Goal: Task Accomplishment & Management: Manage account settings

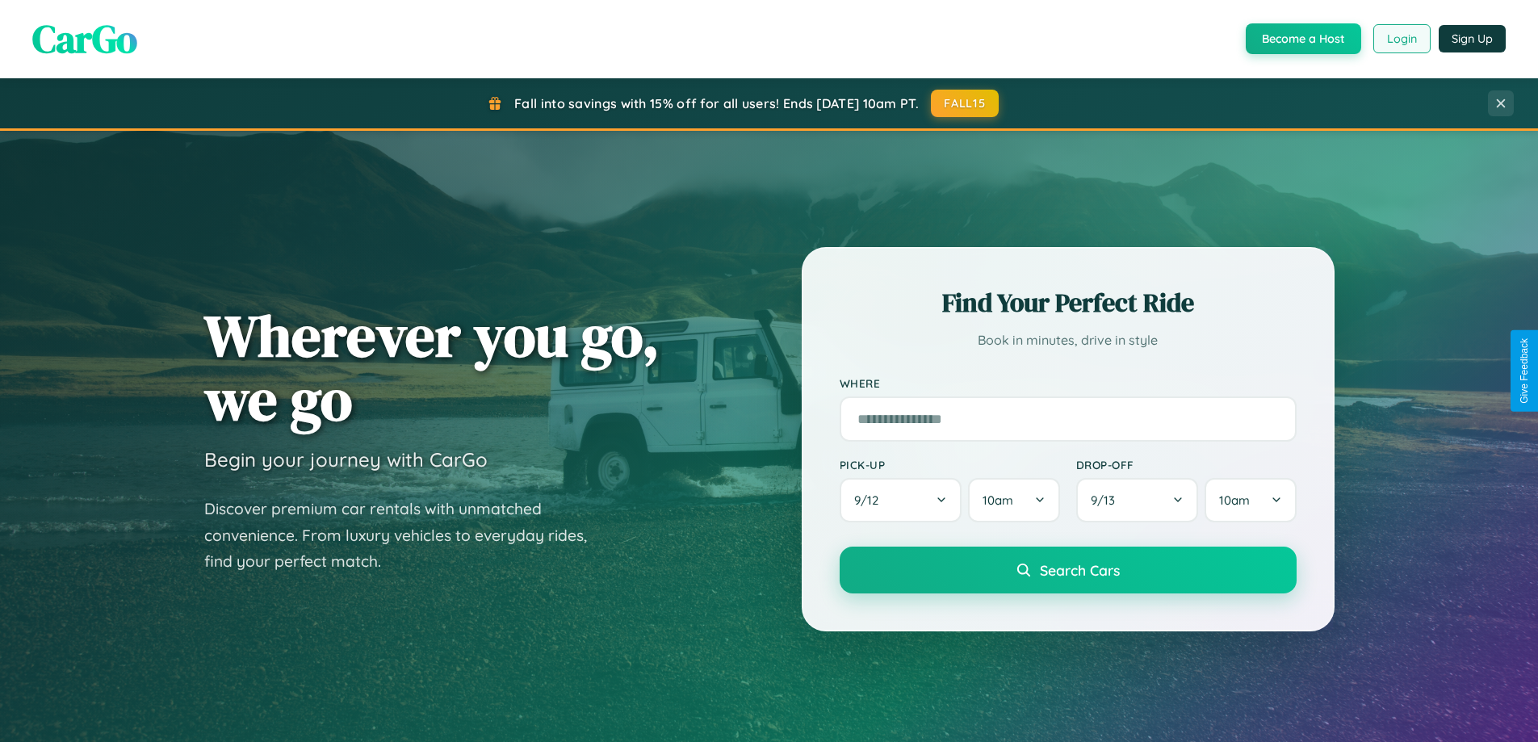
click at [1401, 39] on button "Login" at bounding box center [1401, 38] width 57 height 29
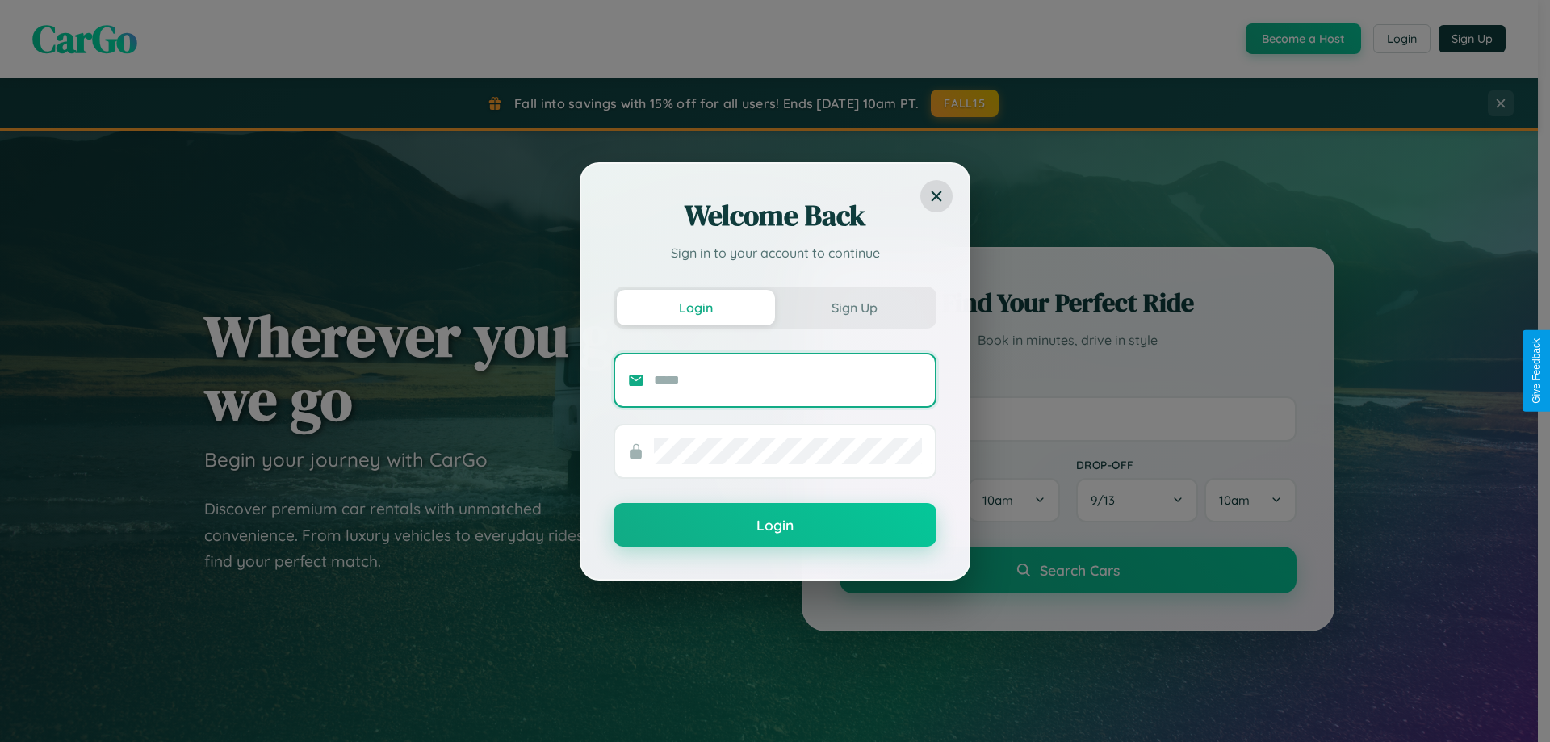
click at [788, 379] on input "text" at bounding box center [788, 380] width 268 height 26
type input "**********"
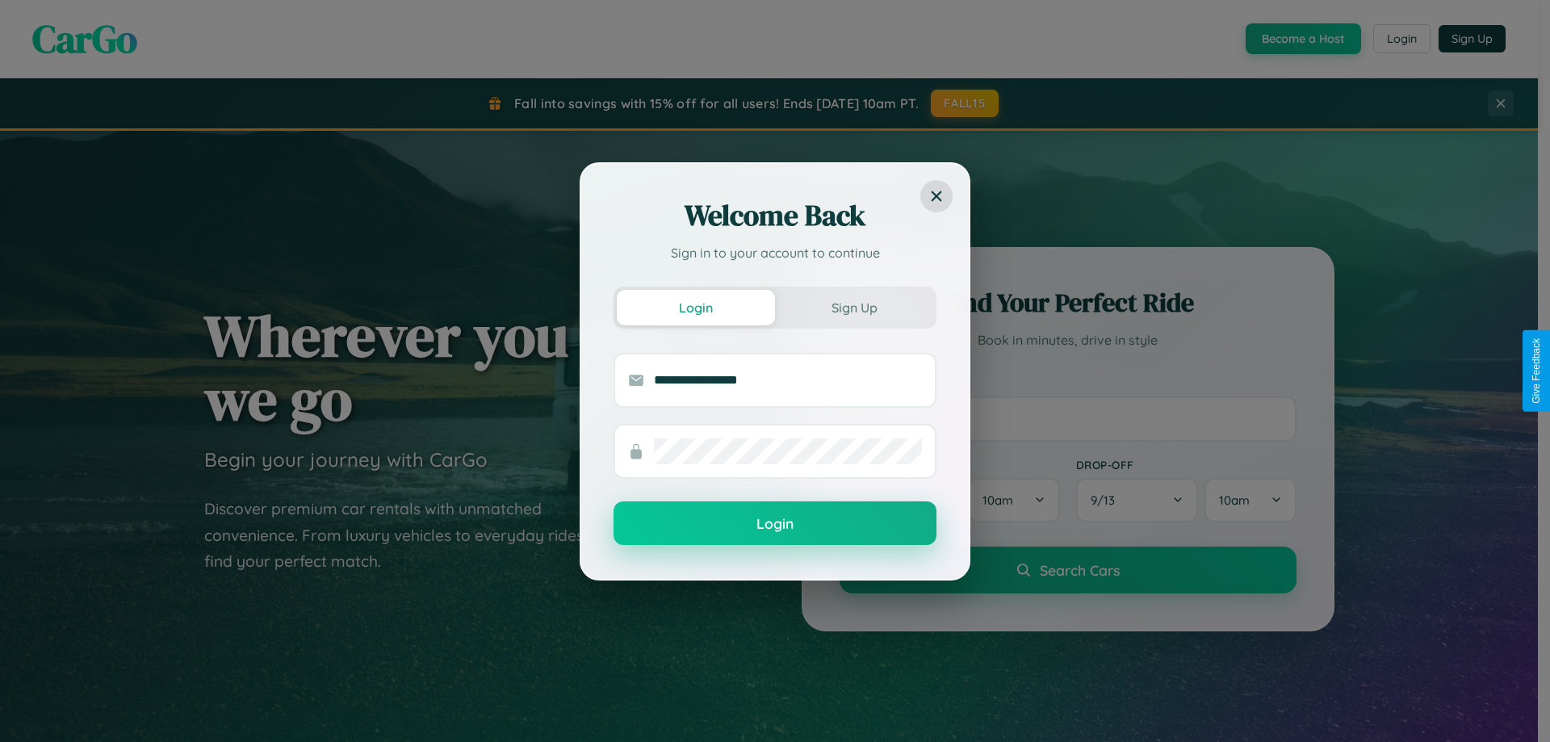
click at [775, 524] on button "Login" at bounding box center [774, 523] width 323 height 44
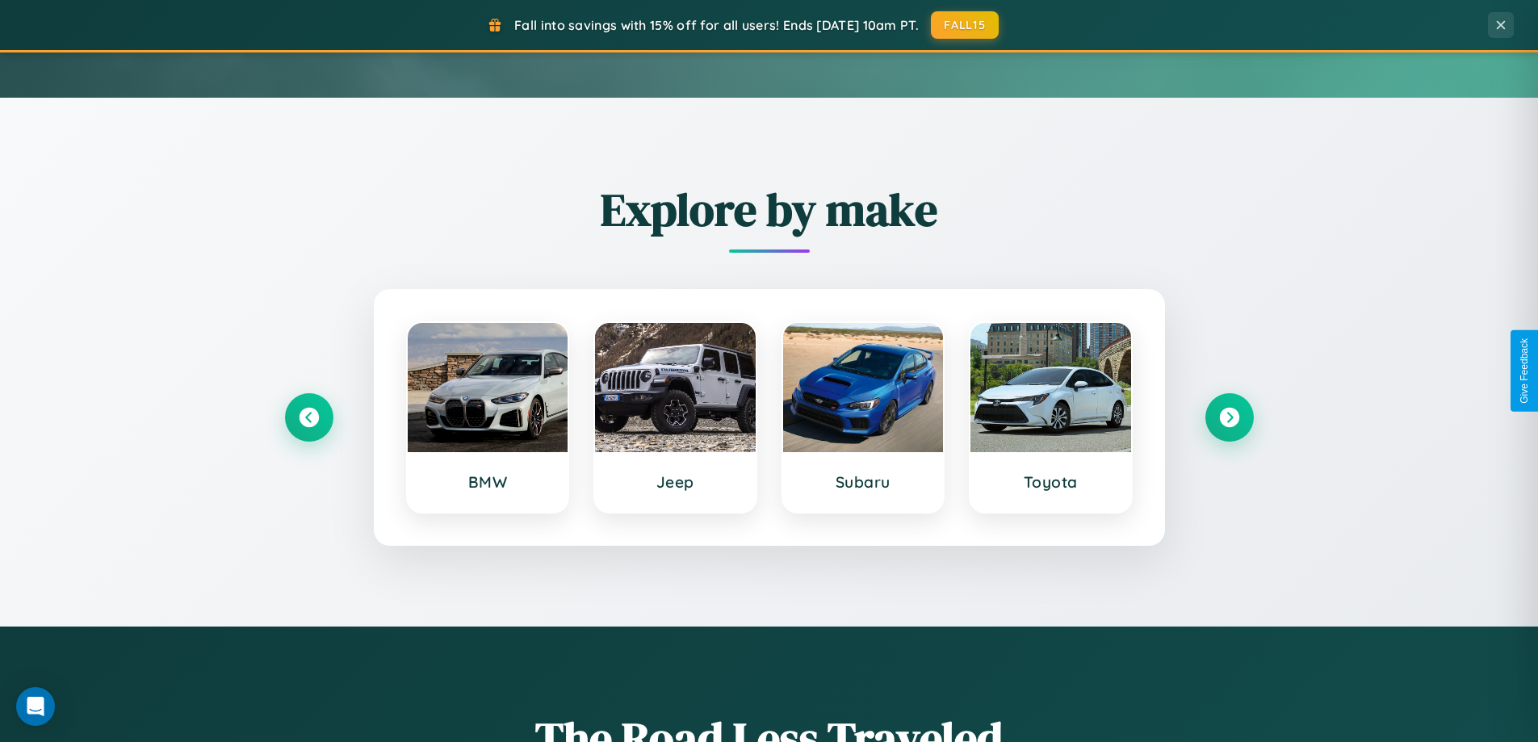
scroll to position [696, 0]
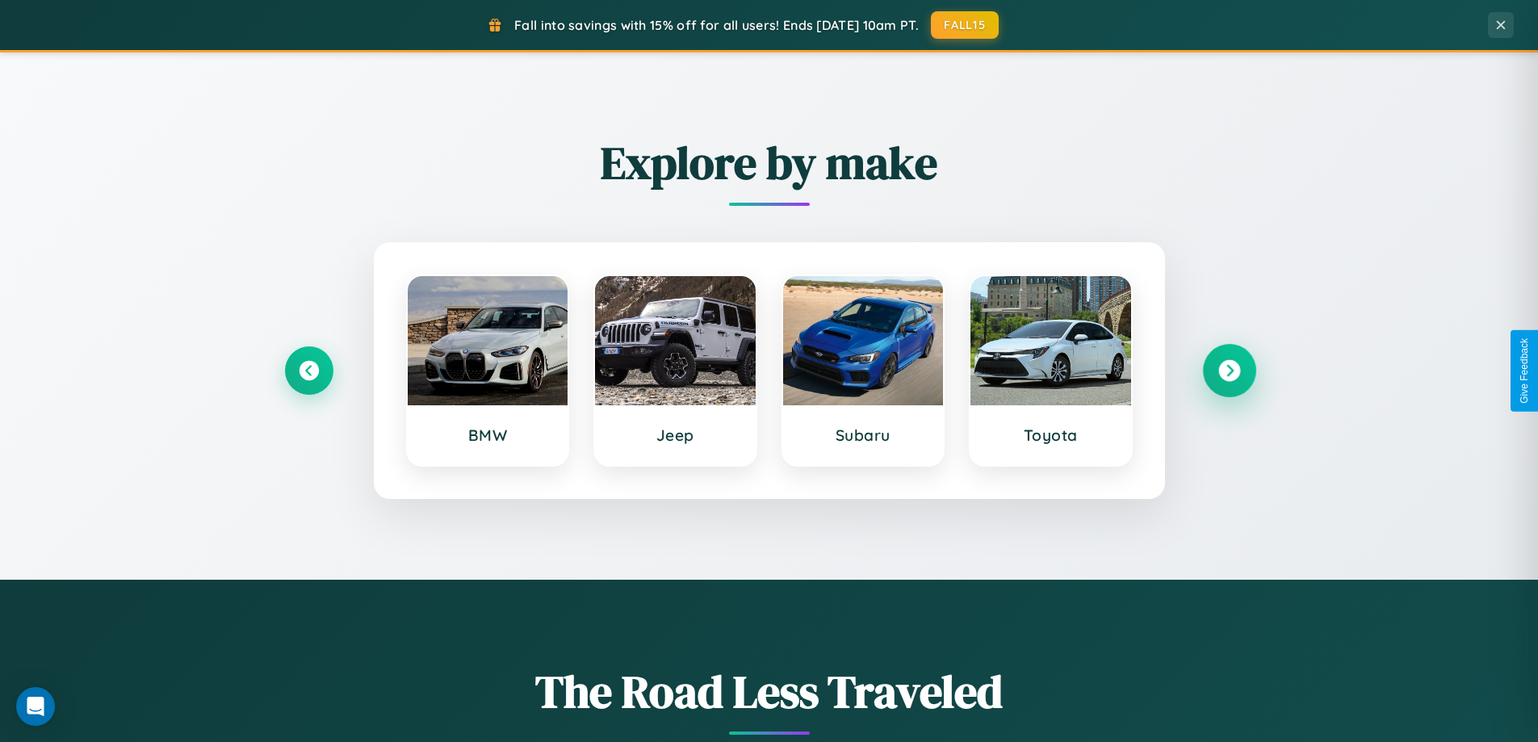
click at [1229, 371] on icon at bounding box center [1229, 371] width 22 height 22
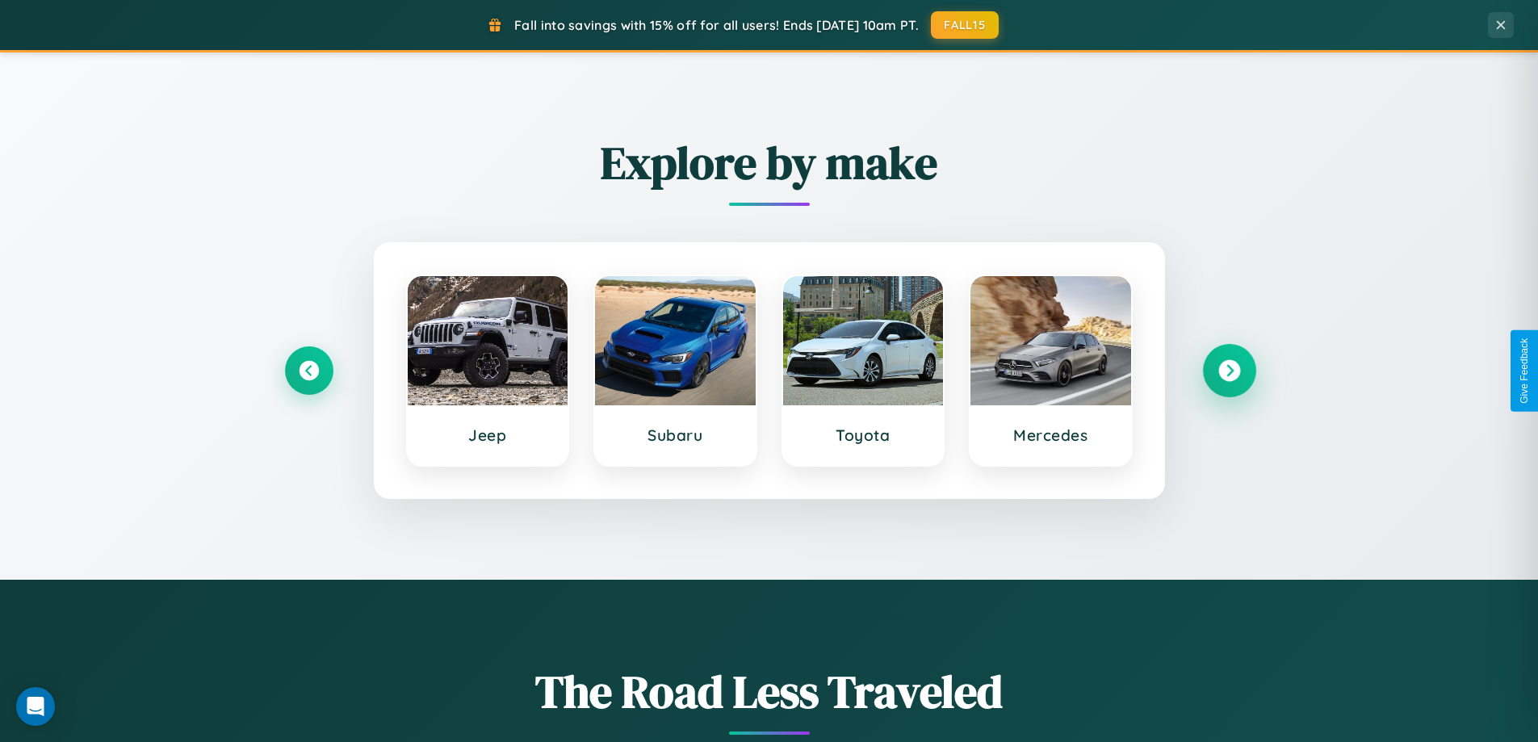
click at [1229, 371] on icon at bounding box center [1229, 371] width 22 height 22
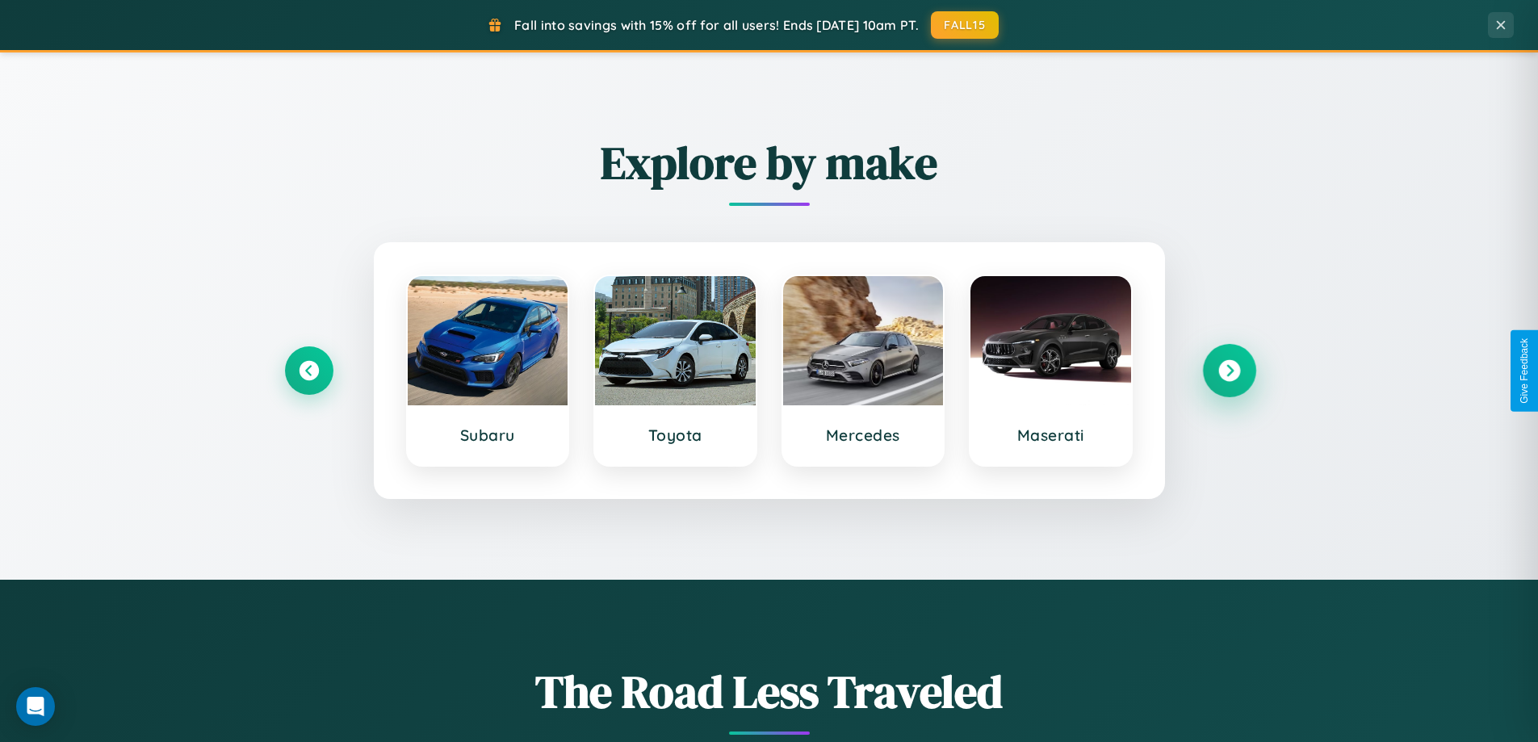
click at [1229, 371] on icon at bounding box center [1229, 371] width 22 height 22
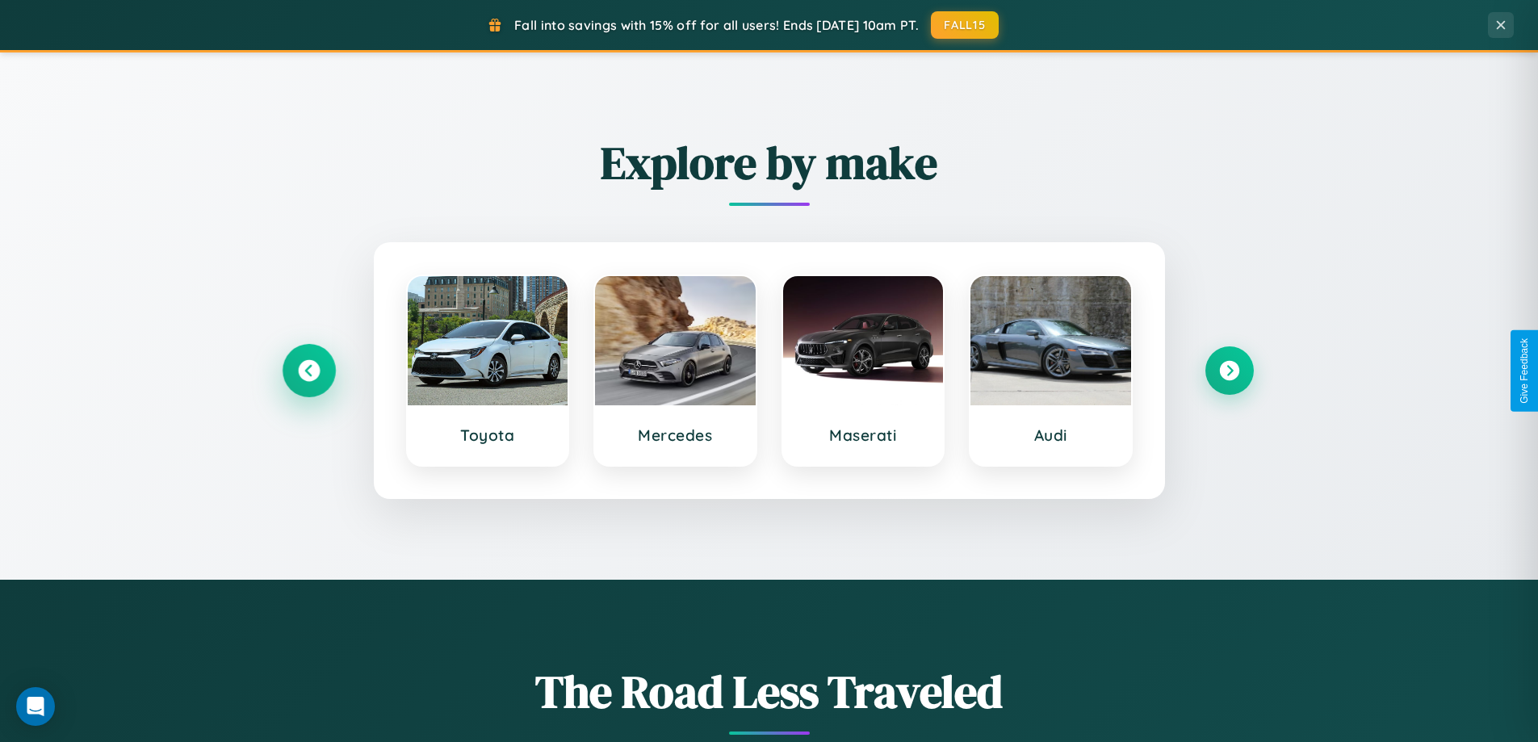
click at [308, 371] on icon at bounding box center [309, 371] width 22 height 22
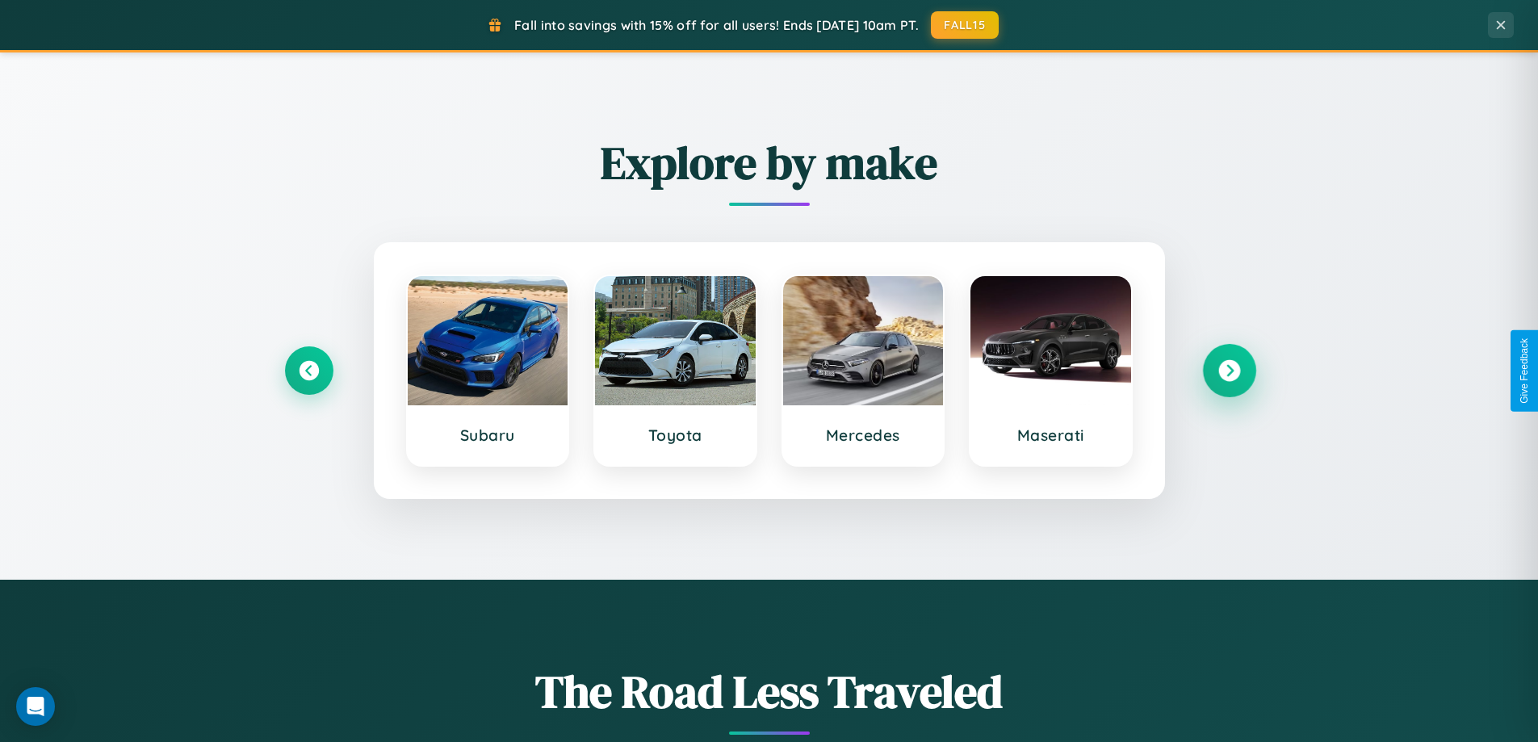
click at [1229, 371] on icon at bounding box center [1229, 371] width 22 height 22
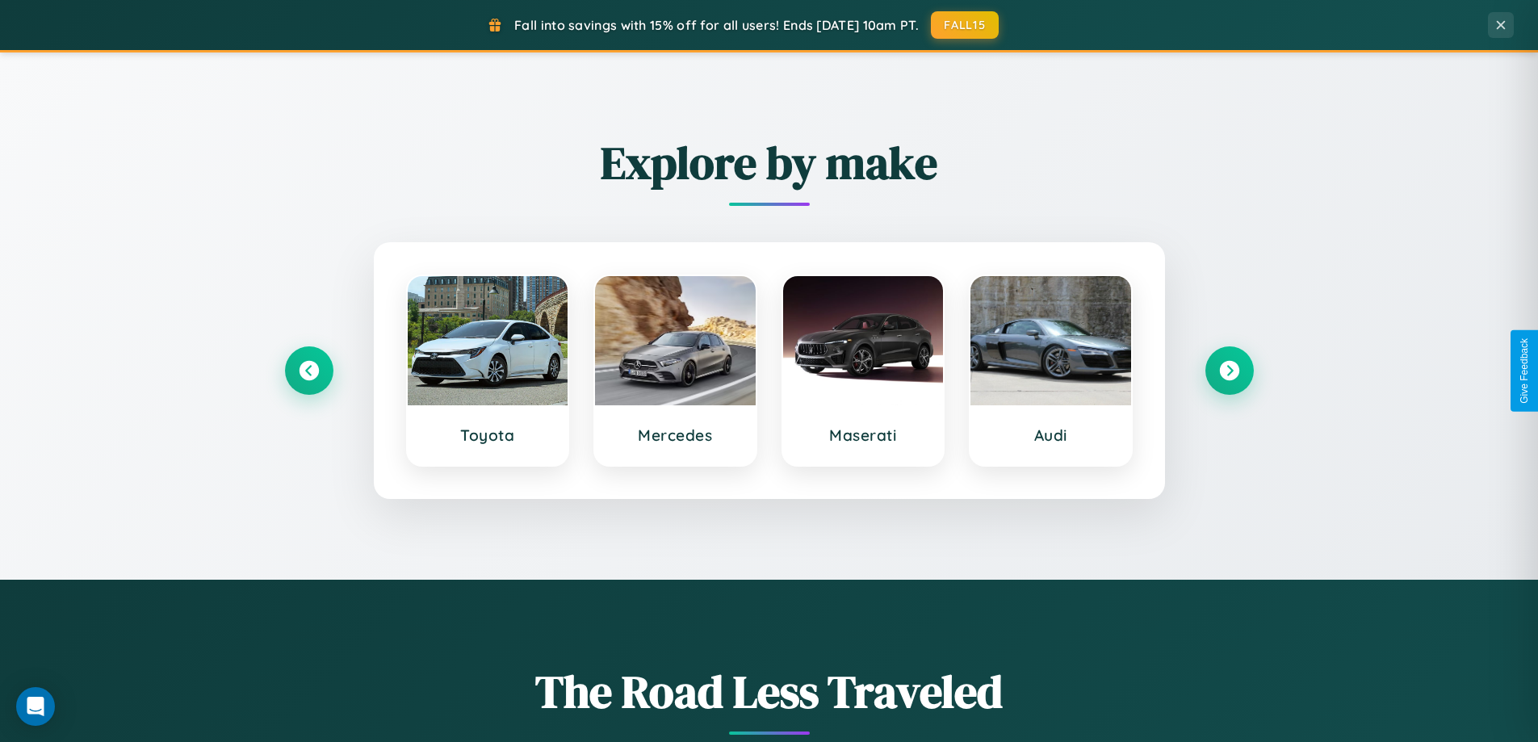
scroll to position [0, 0]
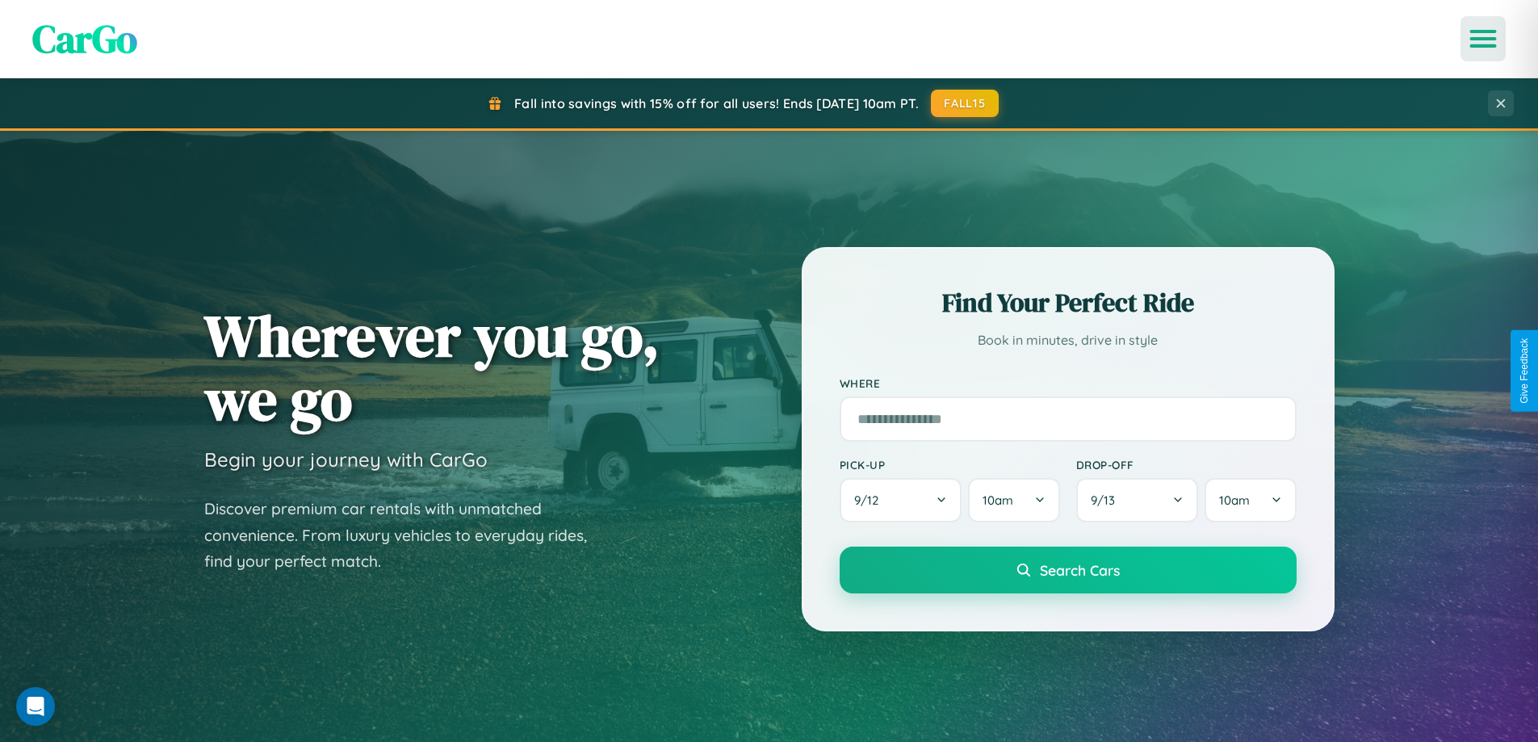
click at [1483, 39] on icon "Open menu" at bounding box center [1483, 38] width 23 height 15
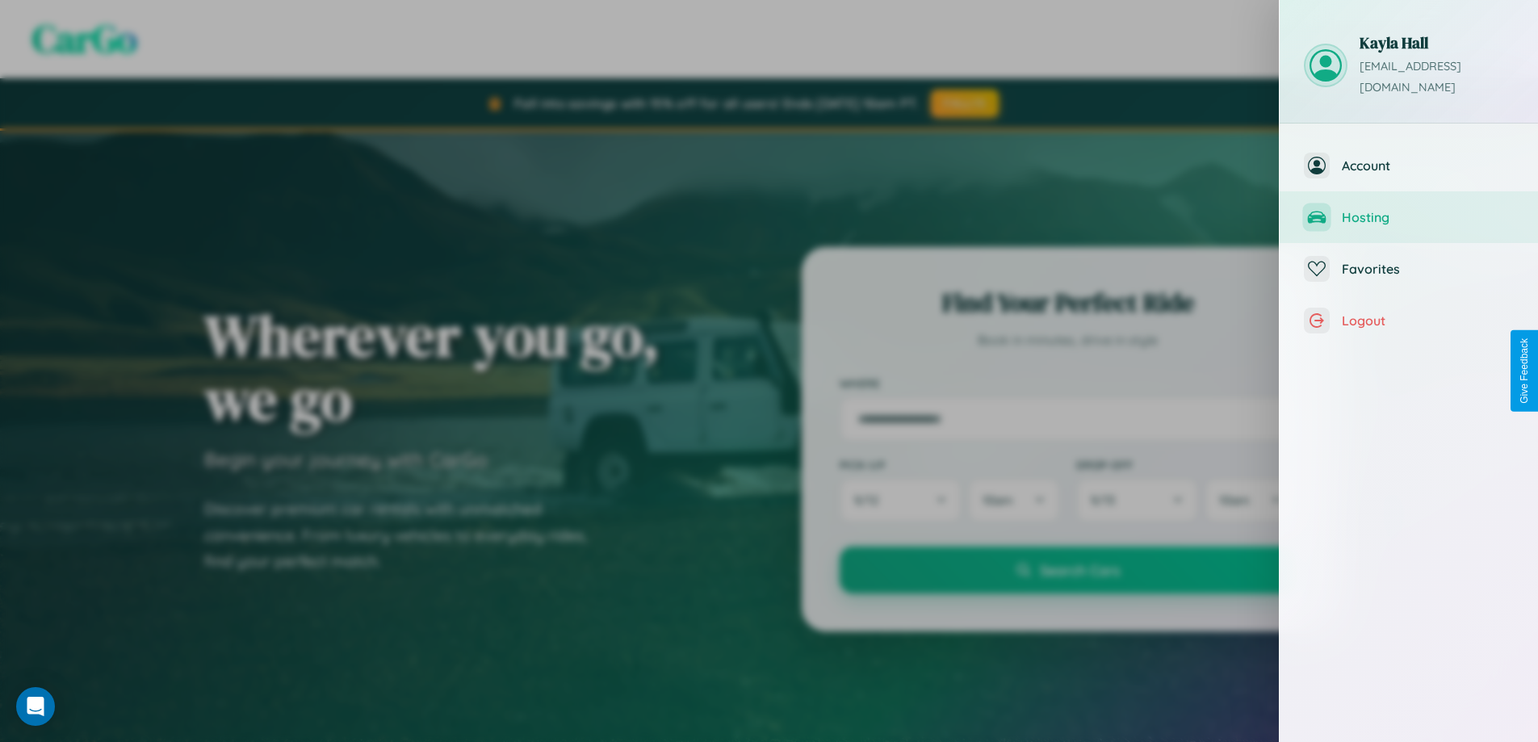
click at [1409, 209] on span "Hosting" at bounding box center [1428, 217] width 172 height 16
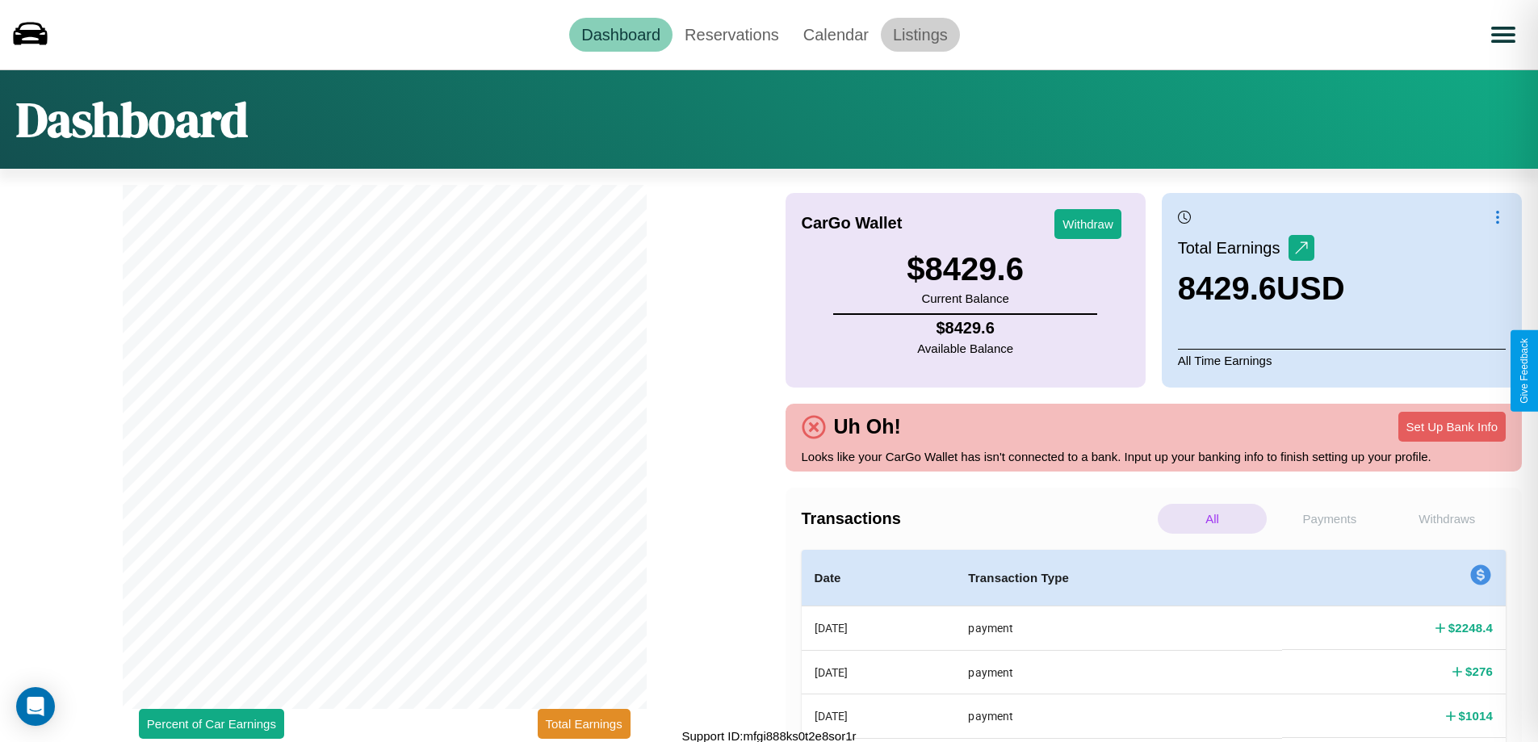
click at [919, 34] on link "Listings" at bounding box center [920, 35] width 79 height 34
